Goal: Use online tool/utility

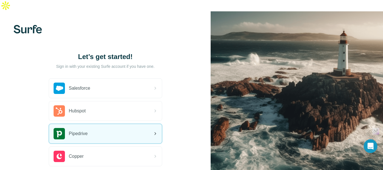
click at [91, 124] on div "Pipedrive" at bounding box center [105, 133] width 113 height 19
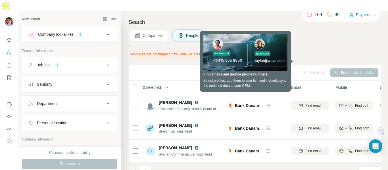
click at [274, 16] on div "Search Companies People Mobile field is not mapped, this value will not be sync…" at bounding box center [254, 96] width 267 height 170
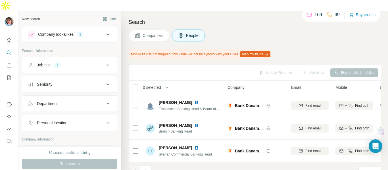
click at [263, 51] on button "Map my fields" at bounding box center [255, 54] width 30 height 6
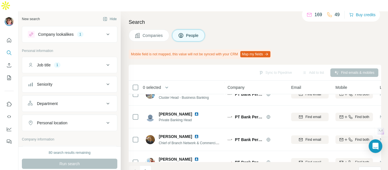
scroll to position [162, 0]
